Goal: Task Accomplishment & Management: Complete application form

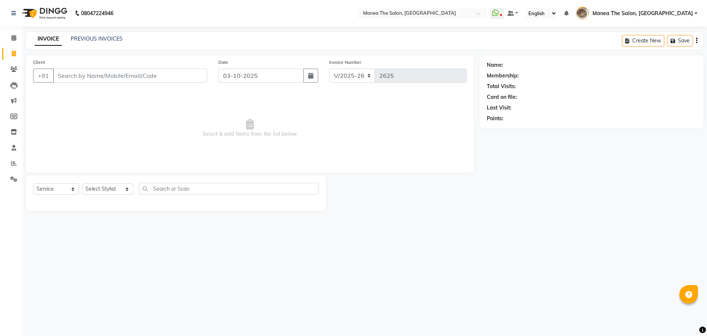
select select "7287"
select select "service"
select select "82652"
click at [82, 183] on select "Select Stylist [PERSON_NAME] Front Office Kaif [PERSON_NAME] [PERSON_NAME] Pelu…" at bounding box center [107, 188] width 51 height 11
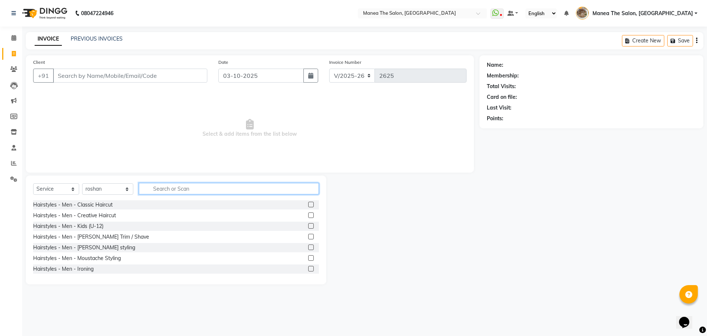
click at [186, 190] on input "text" at bounding box center [229, 188] width 180 height 11
type input "amm"
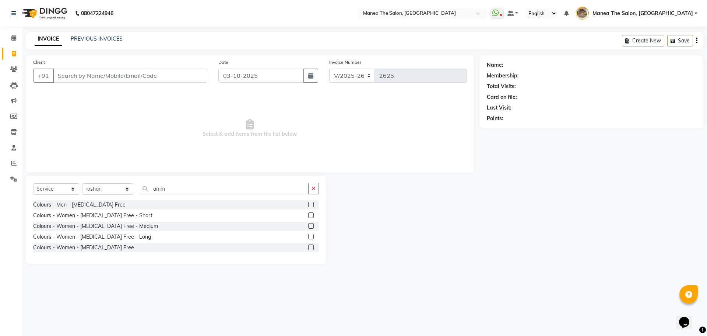
click at [313, 248] on label at bounding box center [311, 247] width 6 height 6
click at [313, 248] on input "checkbox" at bounding box center [310, 247] width 5 height 5
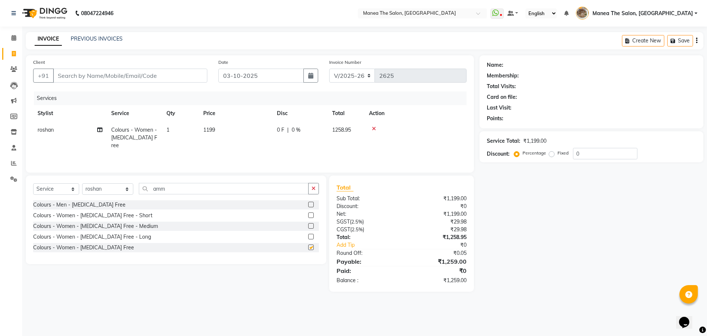
checkbox input "false"
click at [161, 74] on input "Client" at bounding box center [130, 76] width 154 height 14
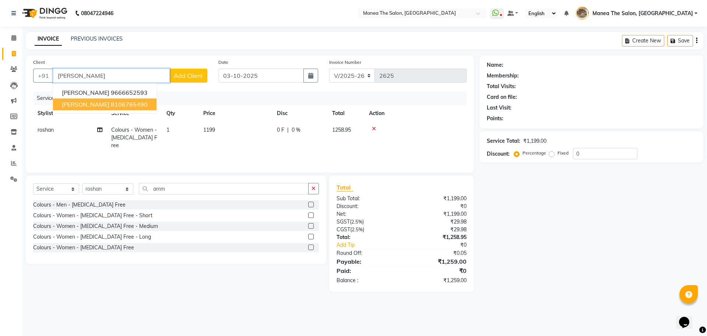
click at [67, 101] on span "[PERSON_NAME]" at bounding box center [86, 104] width 48 height 7
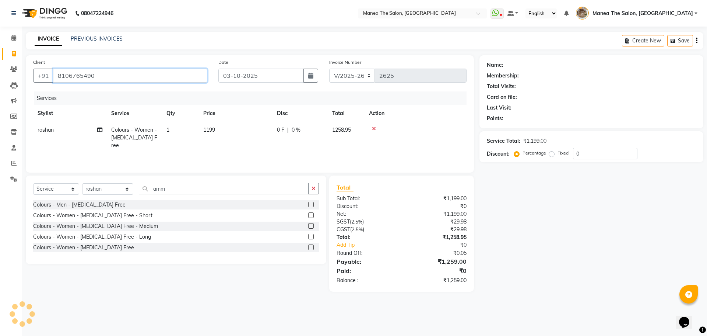
type input "8106765490"
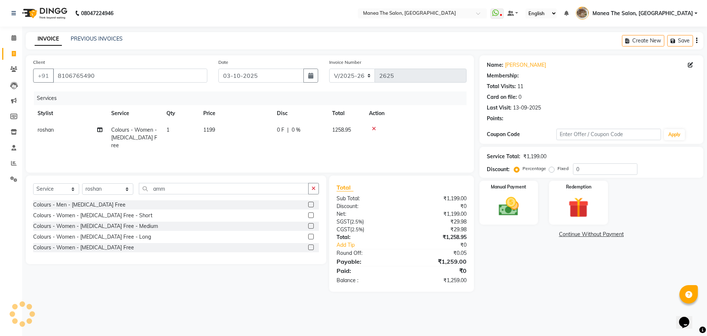
select select "1: Object"
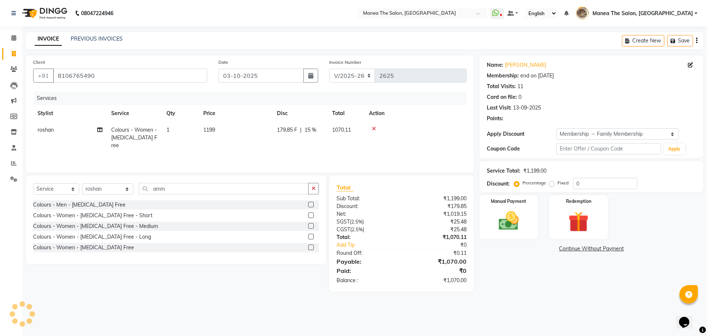
type input "15"
click at [534, 291] on div "Name: [PERSON_NAME] Membership: end on [DATE] Total Visits: 11 Card on file: 0 …" at bounding box center [594, 173] width 229 height 236
click at [513, 232] on img at bounding box center [509, 220] width 34 height 24
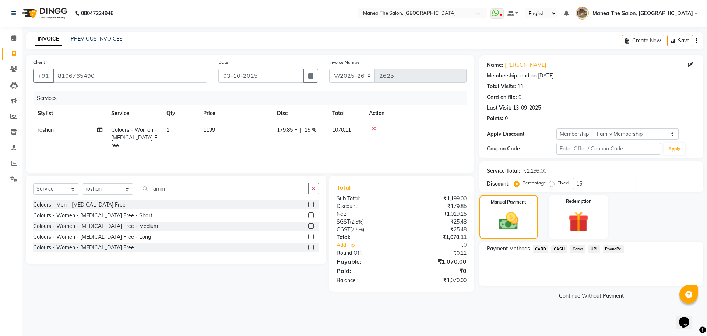
click at [606, 250] on span "PhonePe" at bounding box center [613, 249] width 21 height 8
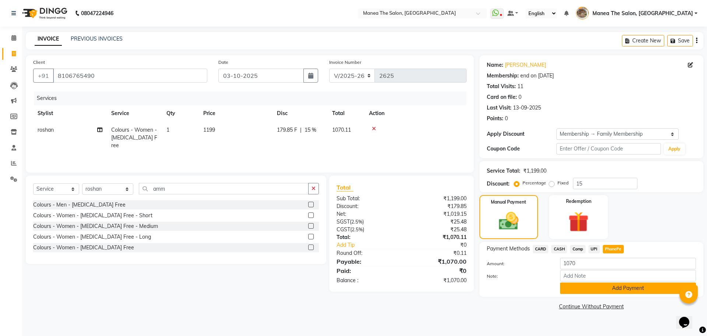
drag, startPoint x: 608, startPoint y: 297, endPoint x: 607, endPoint y: 292, distance: 4.8
click at [608, 297] on div "Name: [PERSON_NAME] Membership: end on [DATE] Total Visits: 11 Card on file: 0 …" at bounding box center [594, 183] width 229 height 256
click at [606, 289] on button "Add Payment" at bounding box center [628, 287] width 136 height 11
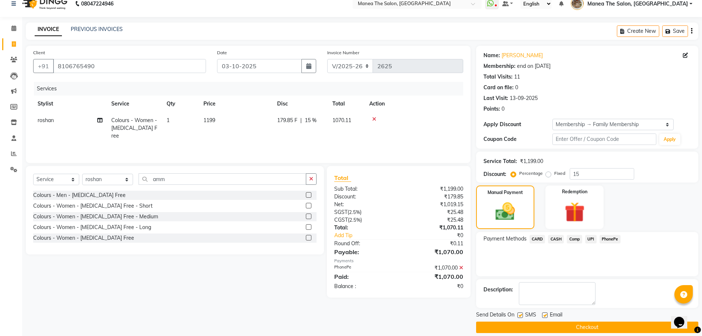
scroll to position [18, 0]
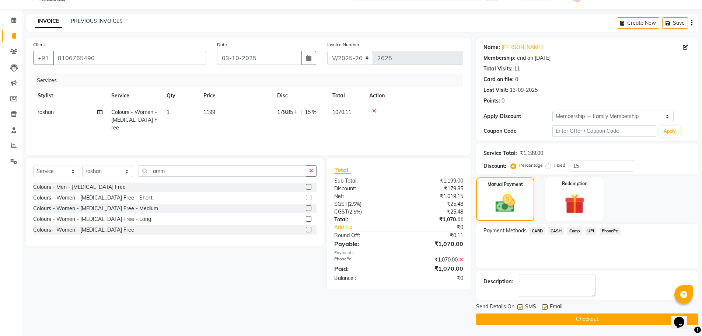
click at [591, 323] on button "Checkout" at bounding box center [587, 318] width 222 height 11
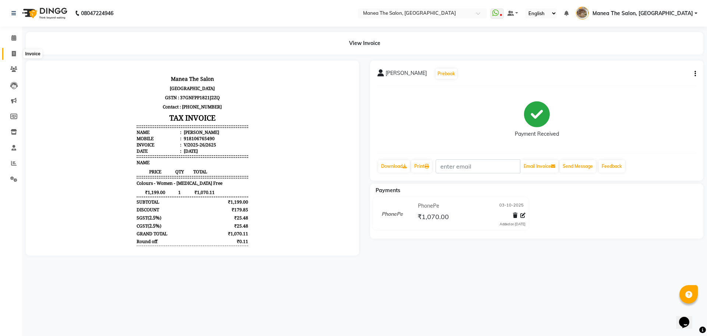
click at [17, 54] on span at bounding box center [13, 54] width 13 height 8
select select "service"
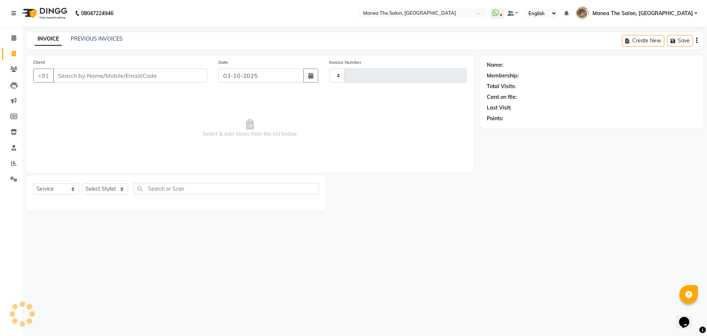
type input "2626"
select select "7287"
click at [96, 185] on select "Select Stylist [PERSON_NAME] Front Office Kaif [PERSON_NAME] [PERSON_NAME] Pelu…" at bounding box center [107, 188] width 51 height 11
select select "70149"
click at [82, 183] on select "Select Stylist [PERSON_NAME] Front Office Kaif [PERSON_NAME] [PERSON_NAME] Pelu…" at bounding box center [107, 188] width 51 height 11
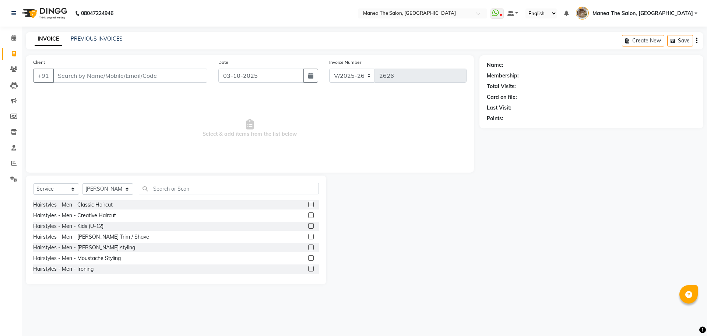
click at [308, 235] on label at bounding box center [311, 236] width 6 height 6
click at [308, 235] on input "checkbox" at bounding box center [310, 236] width 5 height 5
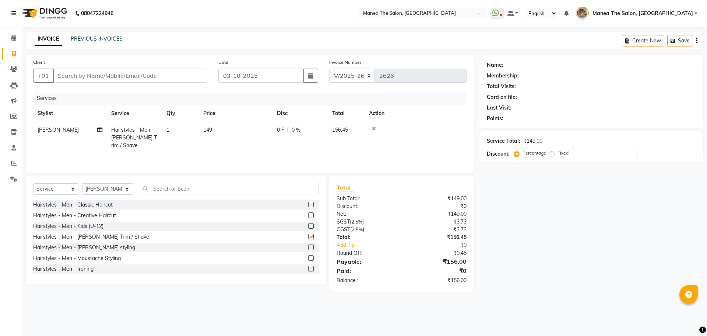
checkbox input "false"
click at [179, 75] on input "Client" at bounding box center [130, 76] width 154 height 14
type input "9"
type input "0"
type input "9849817783"
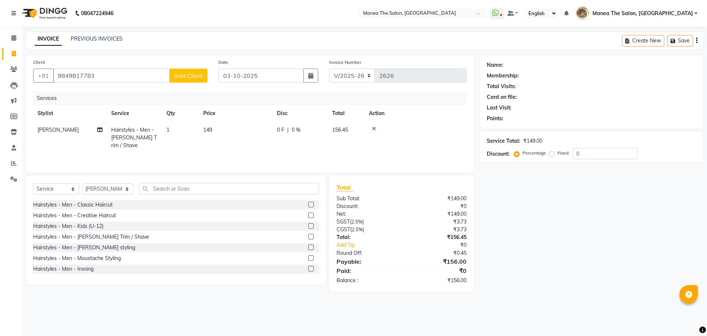
click at [201, 69] on button "Add Client" at bounding box center [188, 76] width 38 height 14
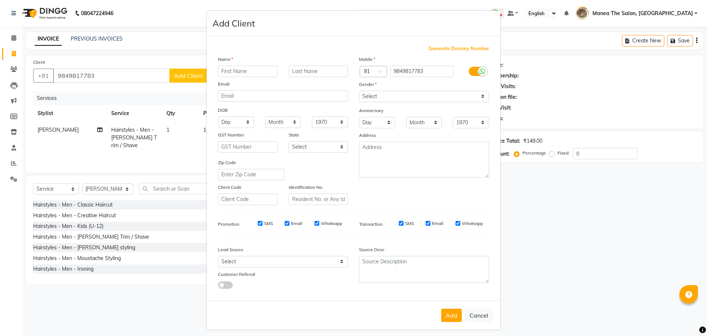
click at [224, 69] on input "text" at bounding box center [248, 71] width 60 height 11
type input "[PERSON_NAME]"
click at [403, 98] on select "Select [DEMOGRAPHIC_DATA] [DEMOGRAPHIC_DATA] Other Prefer Not To Say" at bounding box center [424, 96] width 130 height 11
click at [359, 91] on select "Select [DEMOGRAPHIC_DATA] [DEMOGRAPHIC_DATA] Other Prefer Not To Say" at bounding box center [424, 96] width 130 height 11
click at [389, 93] on select "Select [DEMOGRAPHIC_DATA] [DEMOGRAPHIC_DATA] Other Prefer Not To Say" at bounding box center [424, 96] width 130 height 11
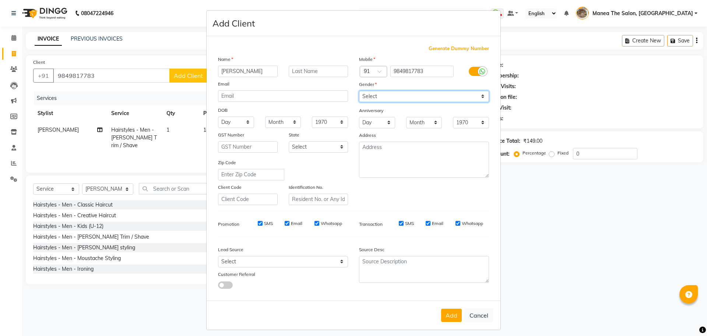
select select "[DEMOGRAPHIC_DATA]"
click at [359, 91] on select "Select [DEMOGRAPHIC_DATA] [DEMOGRAPHIC_DATA] Other Prefer Not To Say" at bounding box center [424, 96] width 130 height 11
click at [450, 315] on button "Add" at bounding box center [451, 314] width 21 height 13
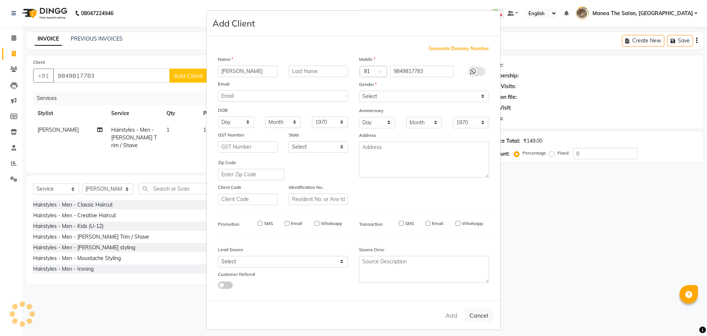
select select
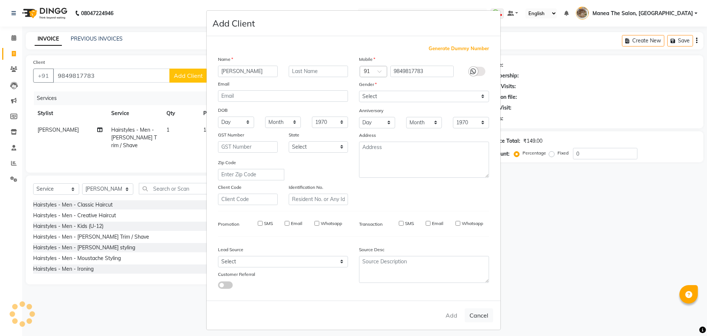
select select
checkbox input "false"
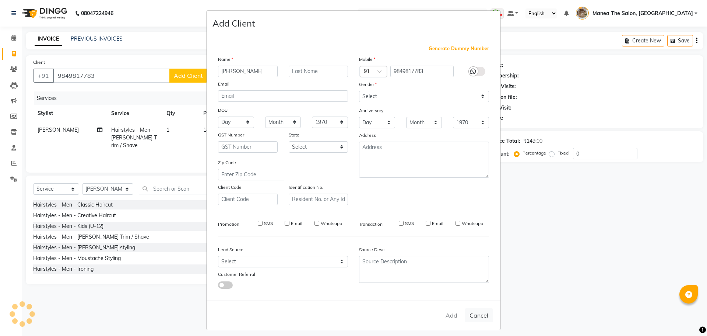
checkbox input "false"
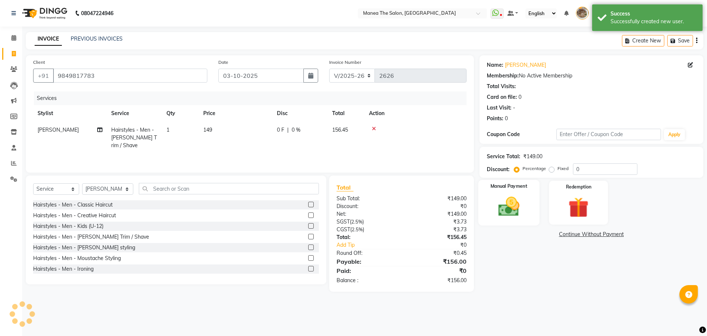
drag, startPoint x: 547, startPoint y: 294, endPoint x: 533, endPoint y: 198, distance: 97.1
click at [548, 294] on main "INVOICE PREVIOUS INVOICES Create New Save Client [PHONE_NUMBER] Date [DATE] Inv…" at bounding box center [364, 167] width 685 height 270
click at [518, 211] on img at bounding box center [509, 206] width 34 height 24
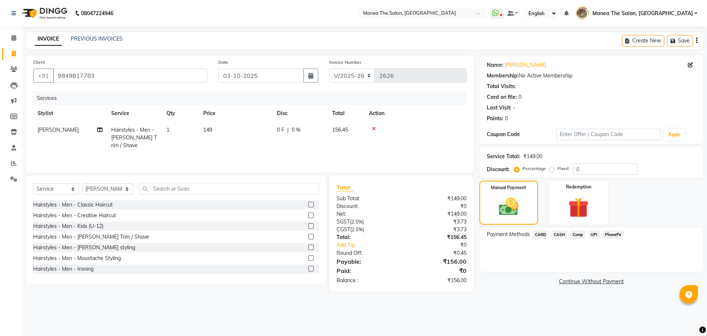
click at [560, 231] on span "CASH" at bounding box center [559, 234] width 16 height 8
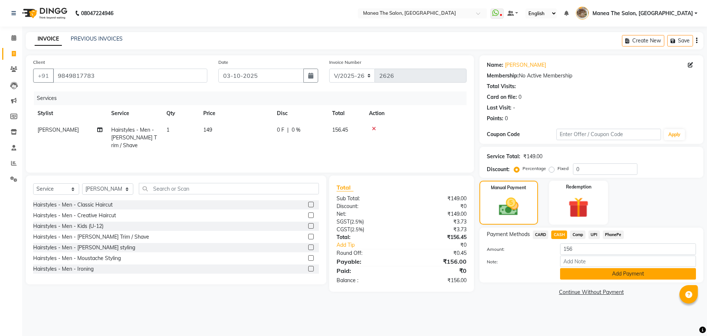
click at [573, 268] on button "Add Payment" at bounding box center [628, 273] width 136 height 11
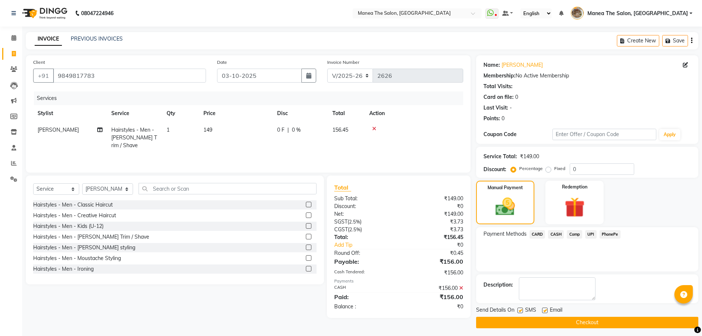
click at [577, 323] on button "Checkout" at bounding box center [587, 321] width 222 height 11
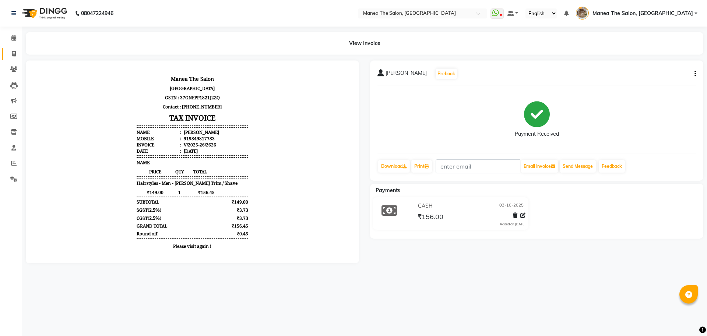
click at [15, 49] on link "Invoice" at bounding box center [11, 54] width 18 height 12
select select "7287"
select select "service"
